Goal: Task Accomplishment & Management: Complete application form

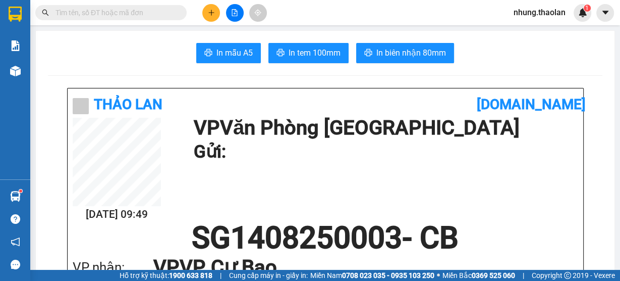
click at [215, 13] on button at bounding box center [211, 13] width 18 height 18
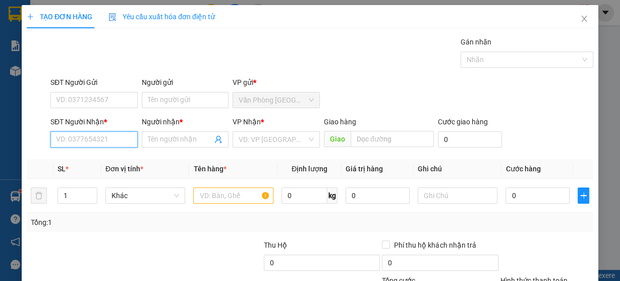
click at [81, 134] on input "SĐT Người Nhận *" at bounding box center [93, 139] width 87 height 16
click at [110, 157] on div "0979712424 - hương luận" at bounding box center [97, 158] width 82 height 11
type input "0979712424"
type input "hương luận"
type input "Buôn Hồ"
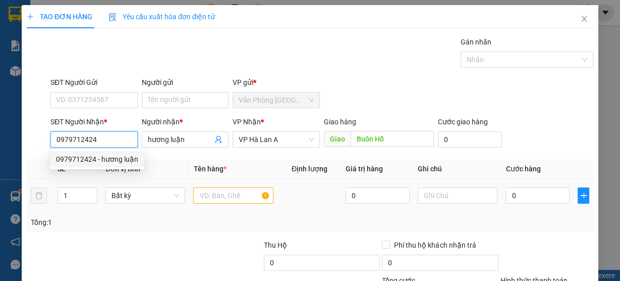
type input "0979712424"
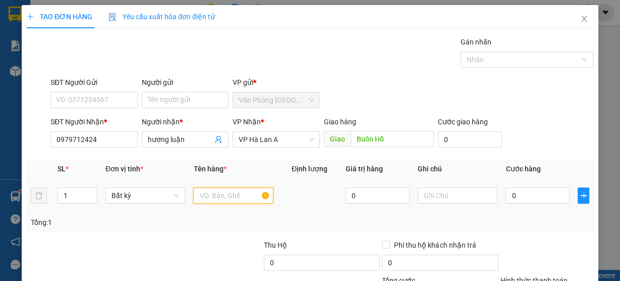
click at [221, 193] on input "text" at bounding box center [233, 195] width 80 height 16
type input "5 bao"
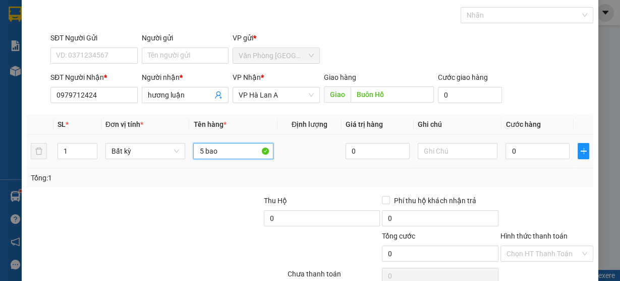
scroll to position [91, 0]
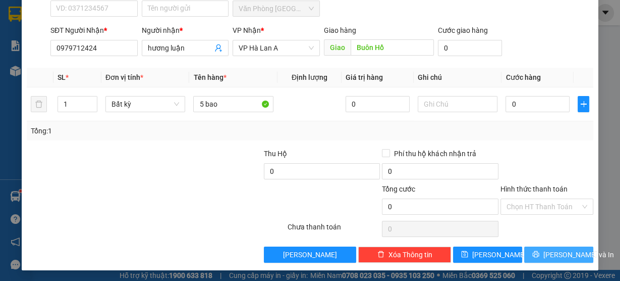
click at [547, 256] on span "[PERSON_NAME] và In" at bounding box center [578, 254] width 71 height 11
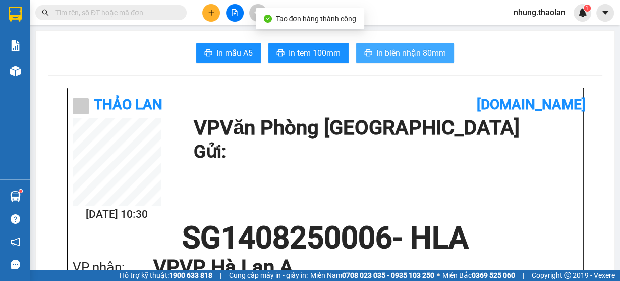
click at [434, 53] on span "In biên nhận 80mm" at bounding box center [411, 52] width 70 height 13
